Goal: Transaction & Acquisition: Purchase product/service

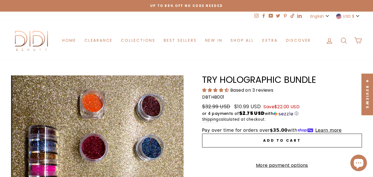
click at [249, 104] on span "$10.99 USD" at bounding box center [247, 106] width 27 height 7
click at [247, 104] on span "$10.99 USD" at bounding box center [247, 106] width 27 height 7
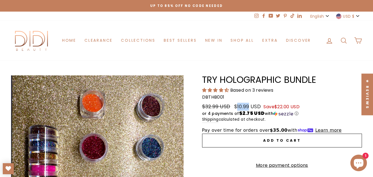
copy span "10.99"
click at [323, 85] on div "Close dialog Hello Beautiful UNLOCK 10% OFF on your first order BY ENTERING YOU…" at bounding box center [186, 88] width 373 height 177
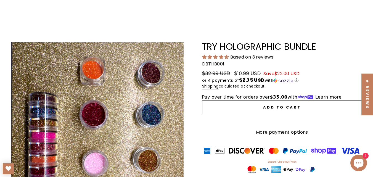
scroll to position [44, 0]
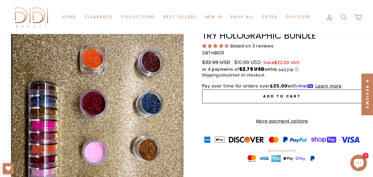
click at [266, 95] on span "Add to cart" at bounding box center [282, 96] width 38 height 5
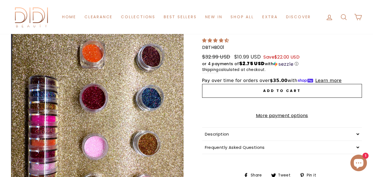
scroll to position [44, 0]
